Goal: Navigation & Orientation: Find specific page/section

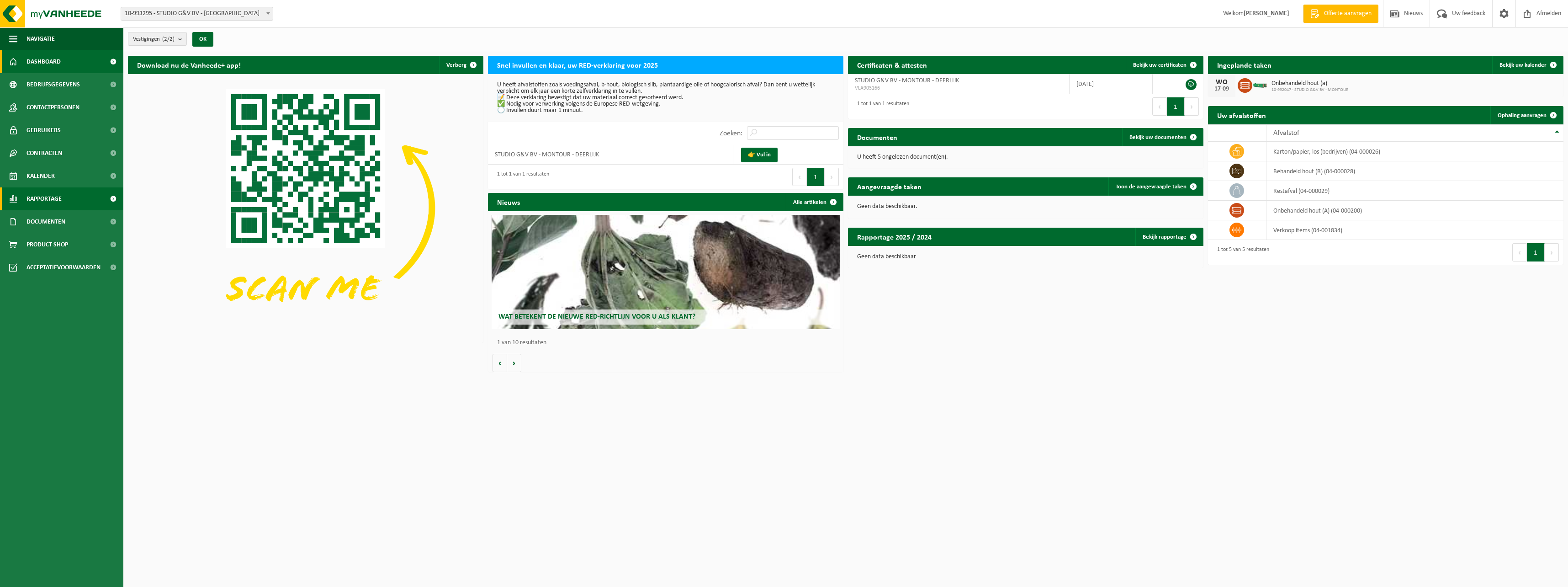
click at [69, 200] on link "Rapportage" at bounding box center [62, 199] width 124 height 23
click at [62, 241] on link "In lijstvorm" at bounding box center [61, 241] width 119 height 17
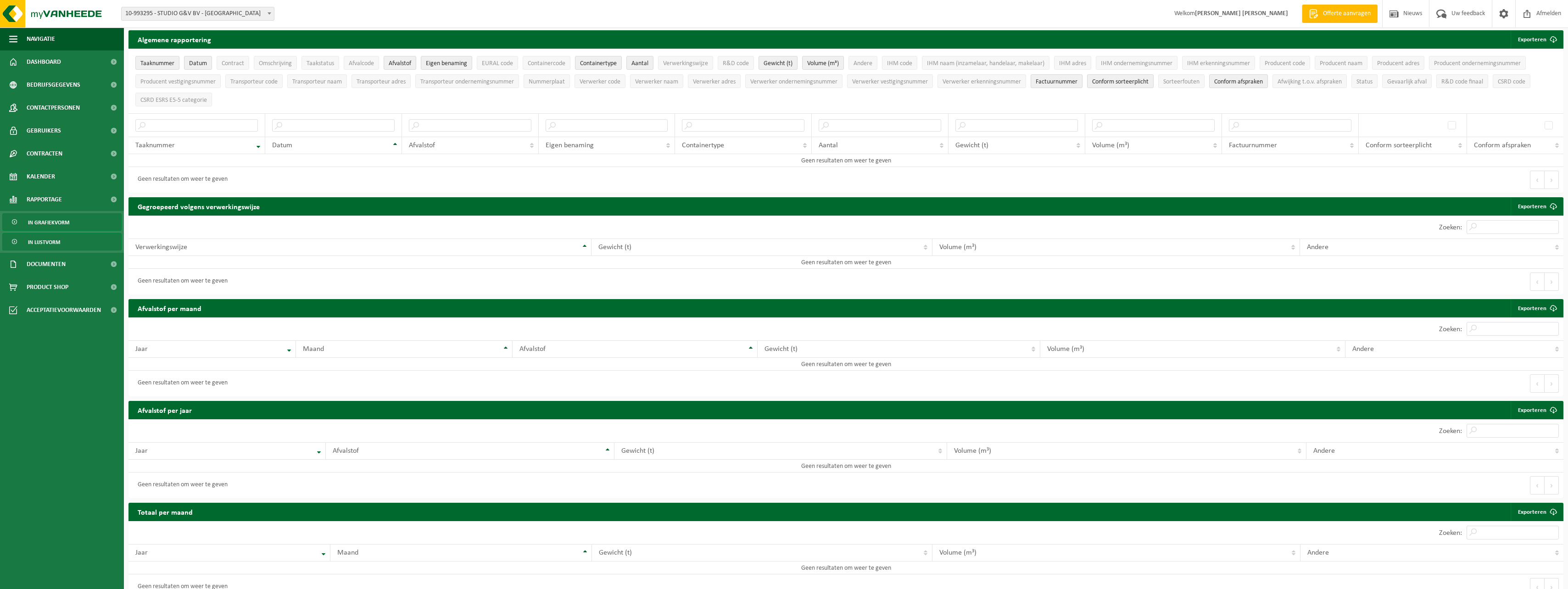
scroll to position [39, 0]
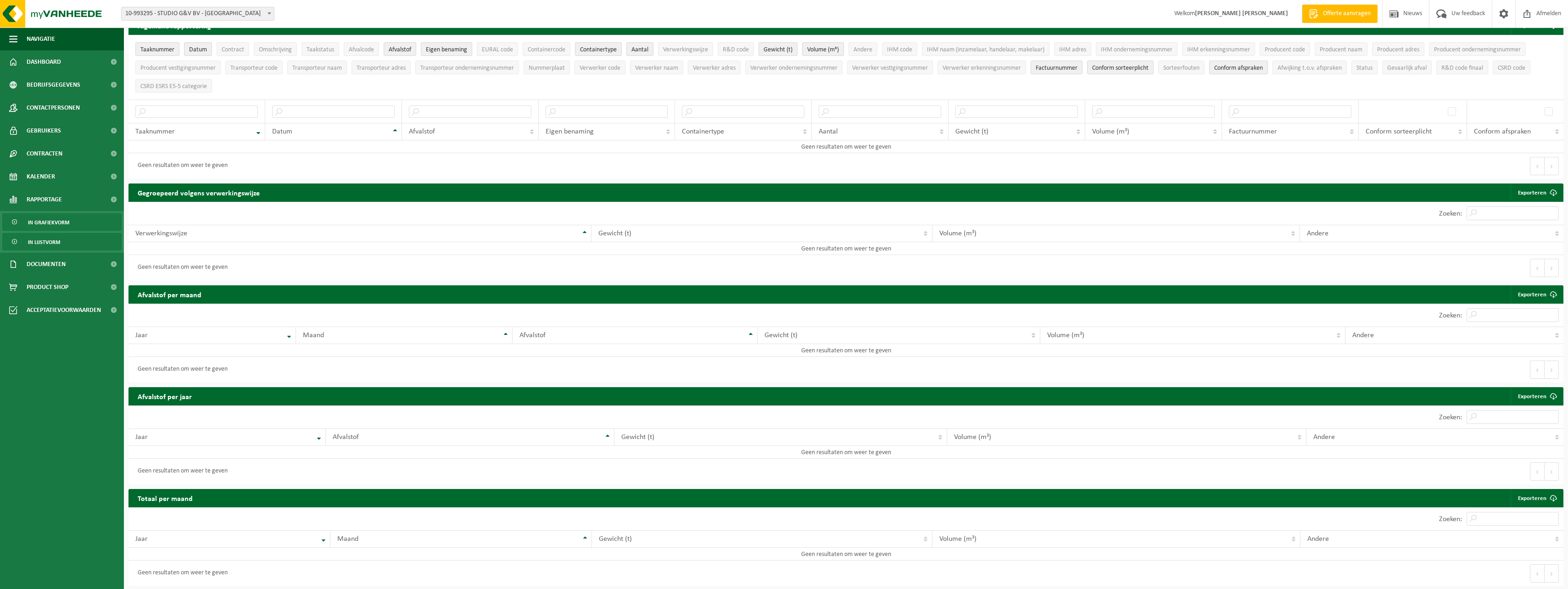
click at [34, 218] on span "In grafiekvorm" at bounding box center [48, 223] width 41 height 18
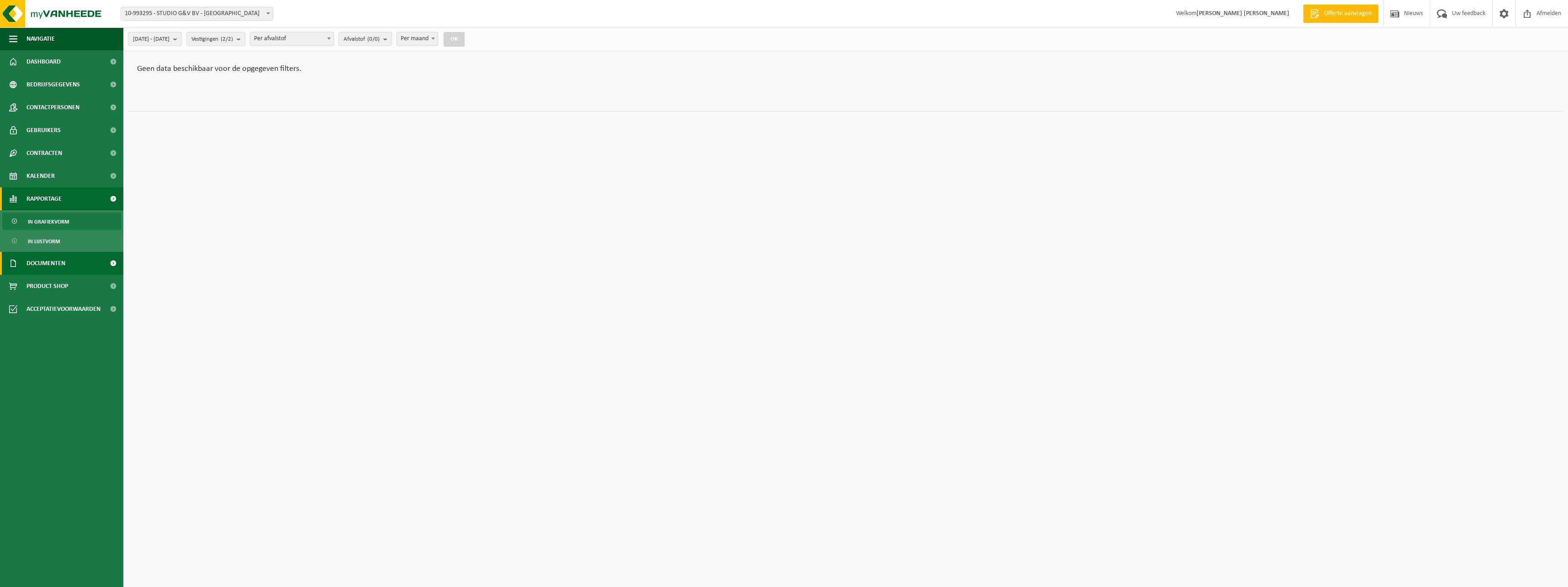
click at [49, 270] on span "Documenten" at bounding box center [46, 264] width 39 height 23
click at [50, 278] on span "Facturen" at bounding box center [40, 286] width 24 height 17
